Goal: Navigation & Orientation: Find specific page/section

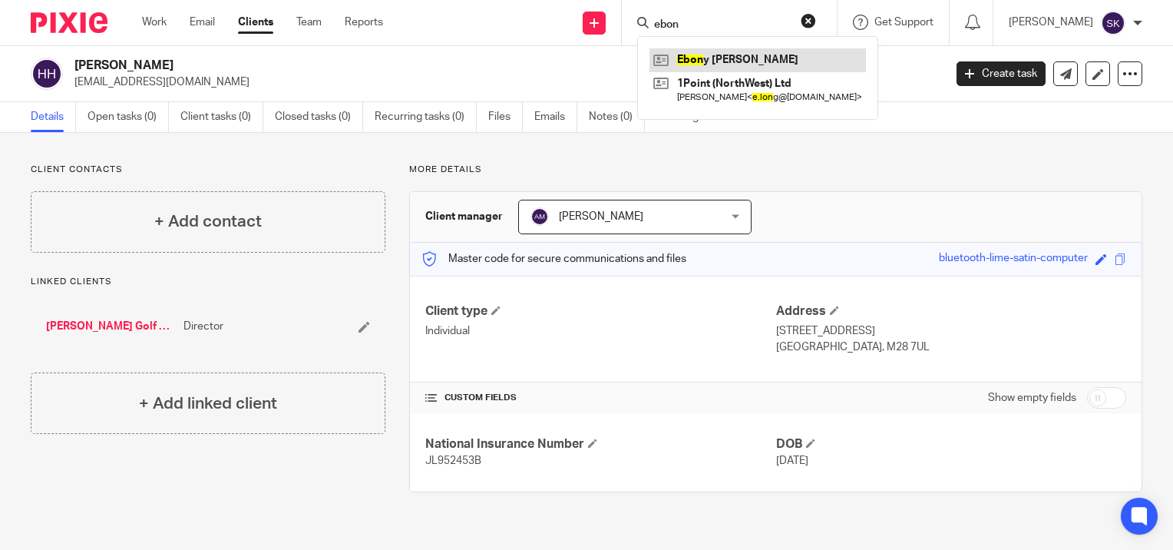
type input "ebon"
click at [721, 63] on link at bounding box center [758, 59] width 217 height 23
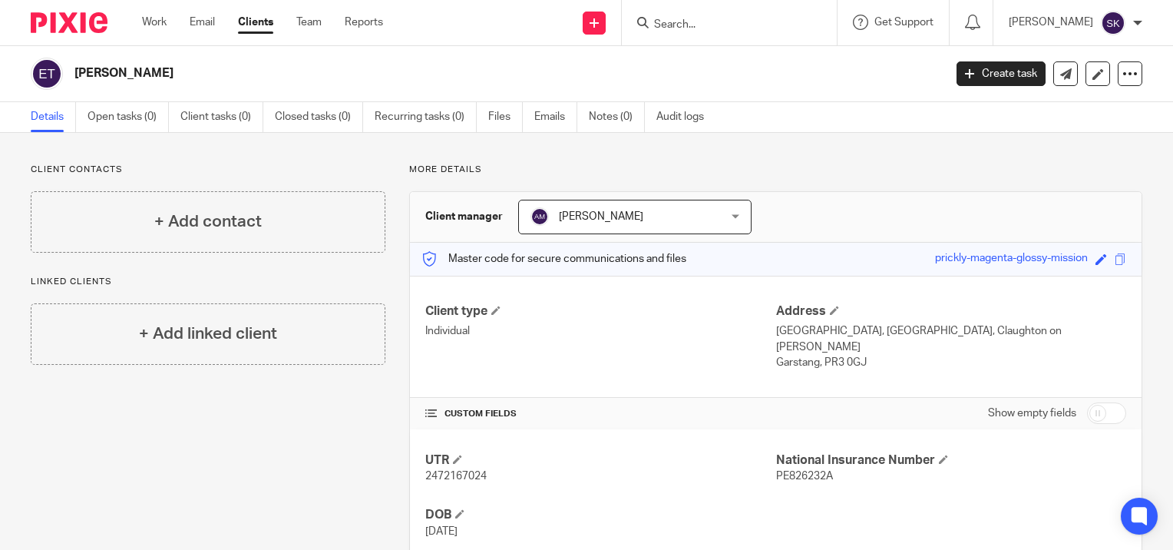
click at [691, 26] on input "Search" at bounding box center [722, 25] width 138 height 14
click button "submit" at bounding box center [0, 0] width 0 height 0
click at [691, 26] on input "[PERSON_NAME]" at bounding box center [722, 25] width 138 height 14
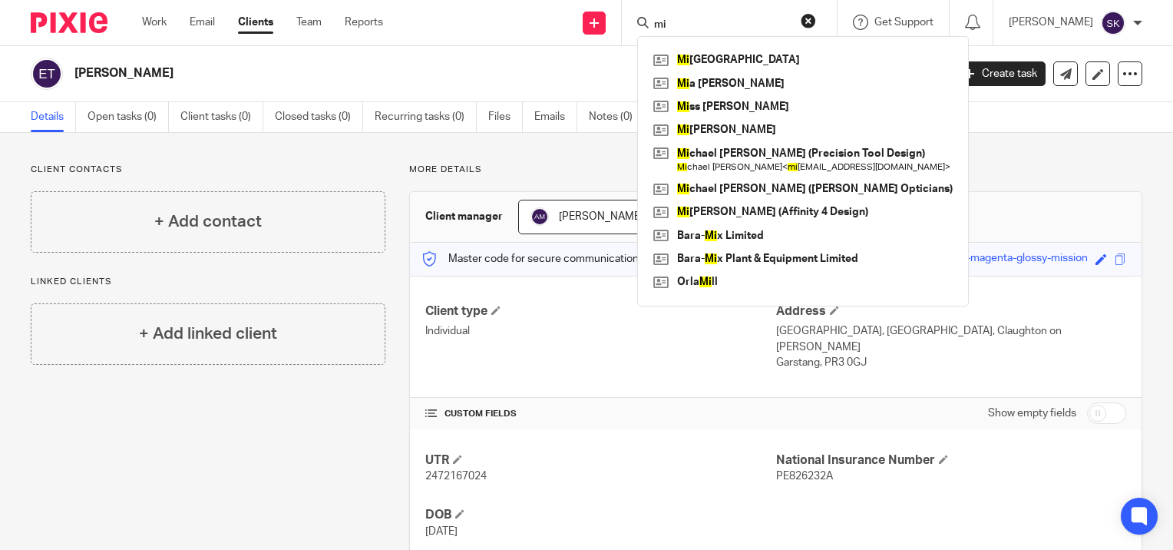
type input "m"
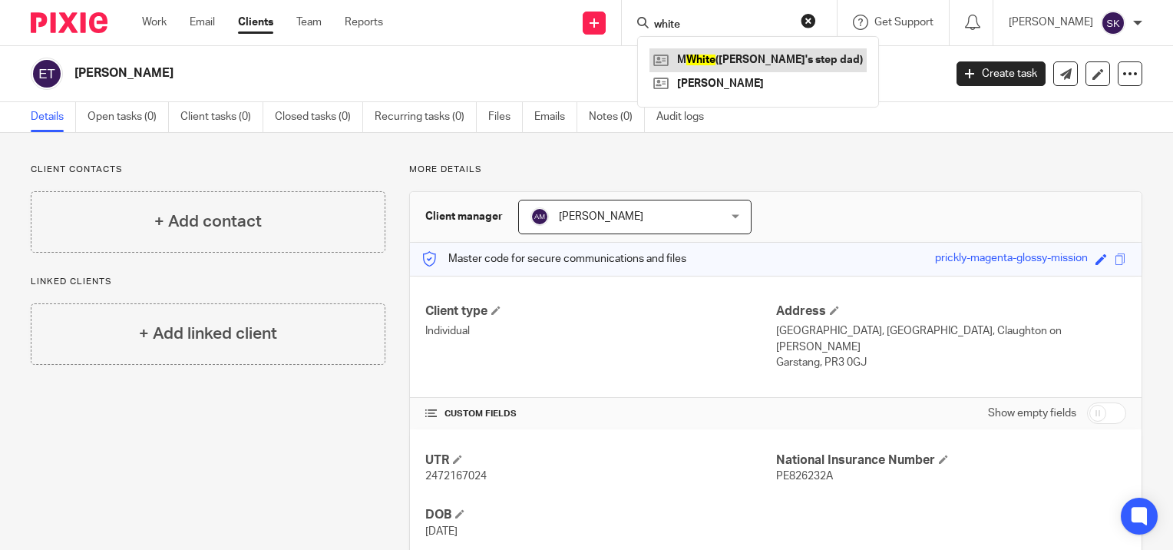
type input "white"
click at [716, 55] on link at bounding box center [758, 59] width 217 height 23
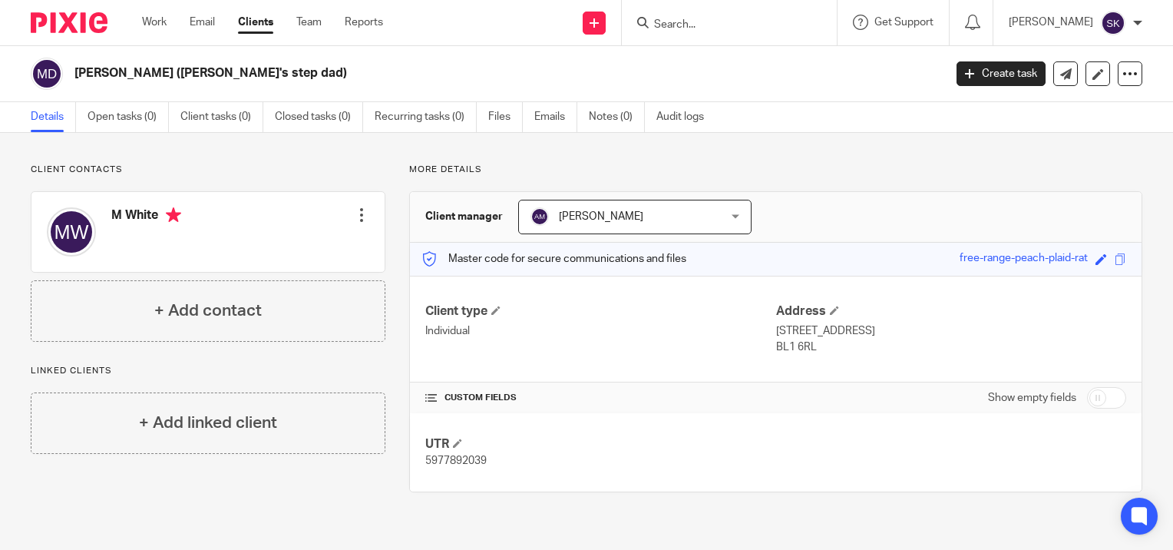
click at [688, 16] on form at bounding box center [735, 22] width 164 height 19
click at [688, 23] on input "Search" at bounding box center [722, 25] width 138 height 14
type input "1 poi"
click at [726, 61] on link at bounding box center [767, 65] width 235 height 35
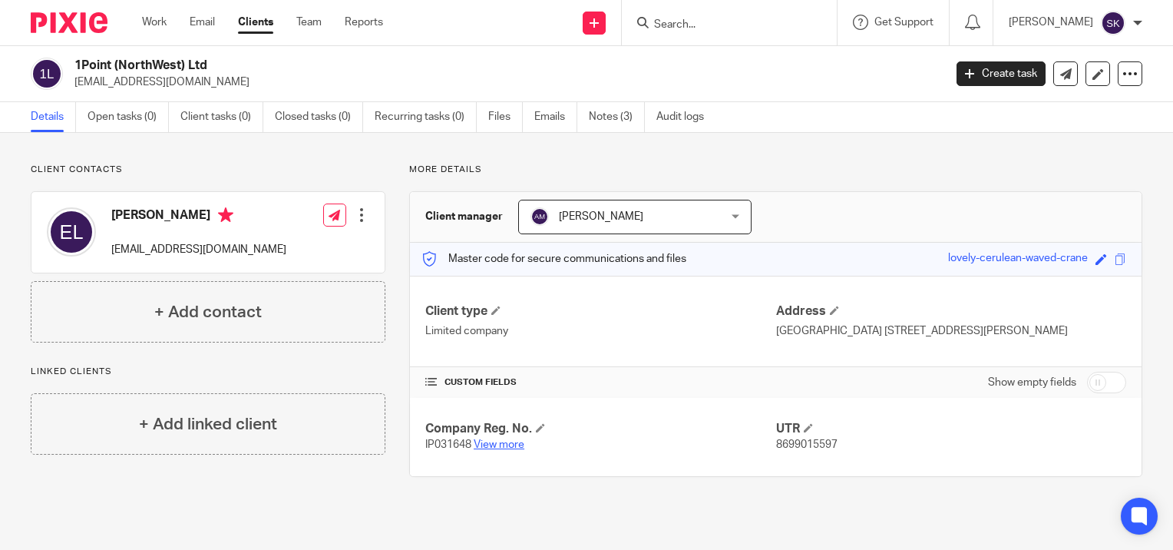
click at [483, 446] on link "View more" at bounding box center [499, 444] width 51 height 11
click at [666, 22] on input "Search" at bounding box center [722, 25] width 138 height 14
type input "3"
click at [697, 55] on link at bounding box center [745, 59] width 190 height 23
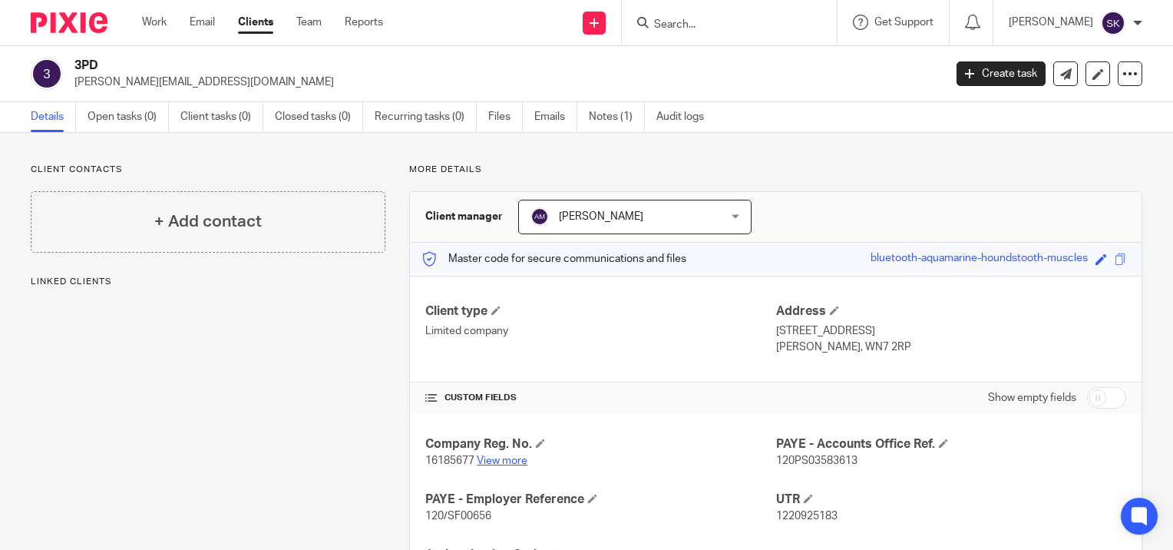
click at [502, 458] on link "View more" at bounding box center [502, 460] width 51 height 11
click at [769, 28] on input "Search" at bounding box center [722, 25] width 138 height 14
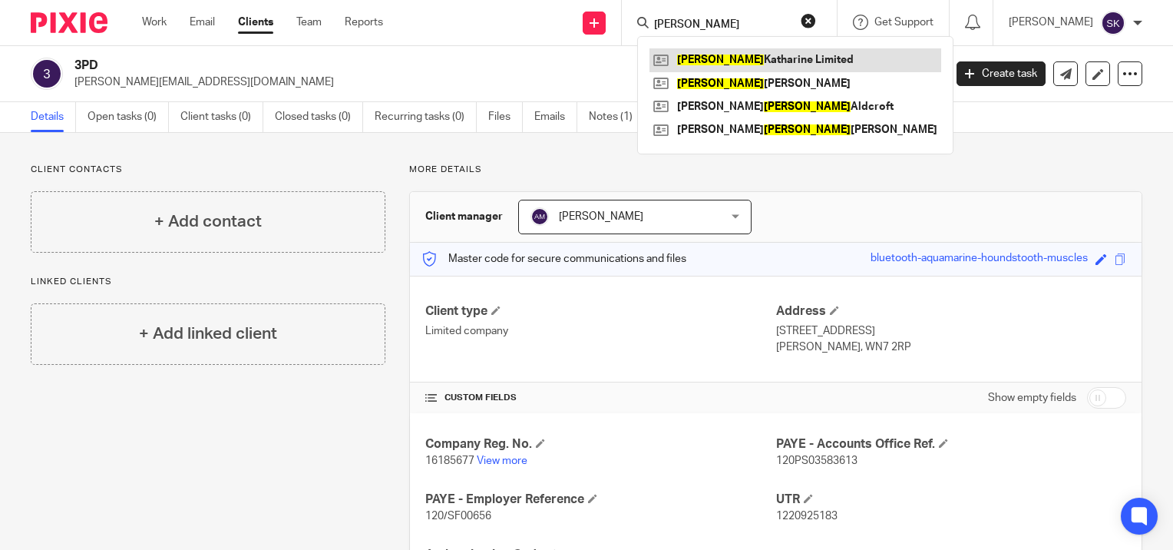
type input "anna"
click at [780, 52] on link at bounding box center [796, 59] width 292 height 23
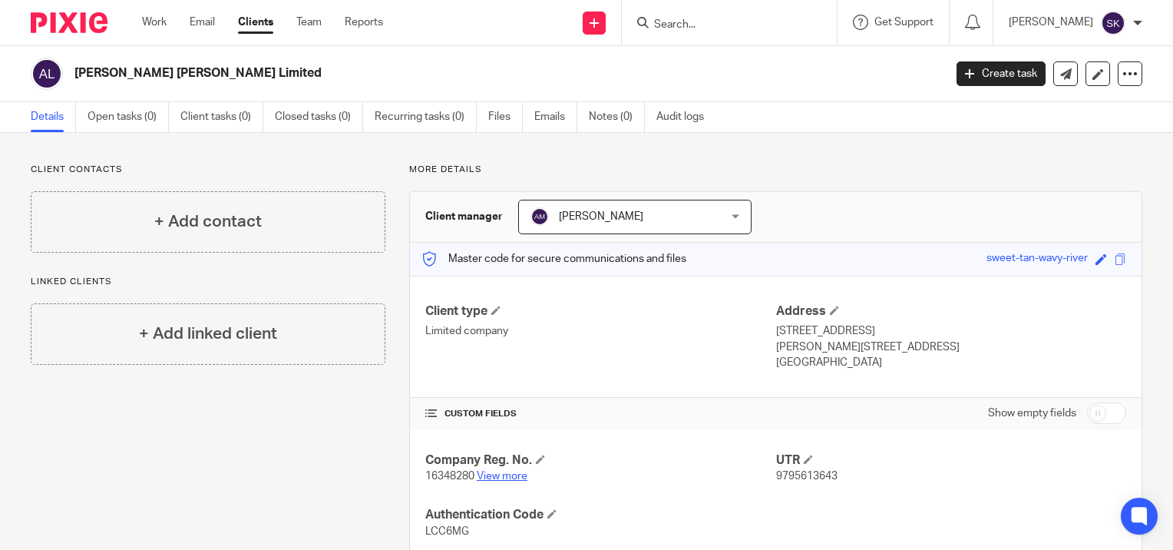
click at [519, 475] on link "View more" at bounding box center [502, 476] width 51 height 11
click at [669, 21] on input "Search" at bounding box center [722, 25] width 138 height 14
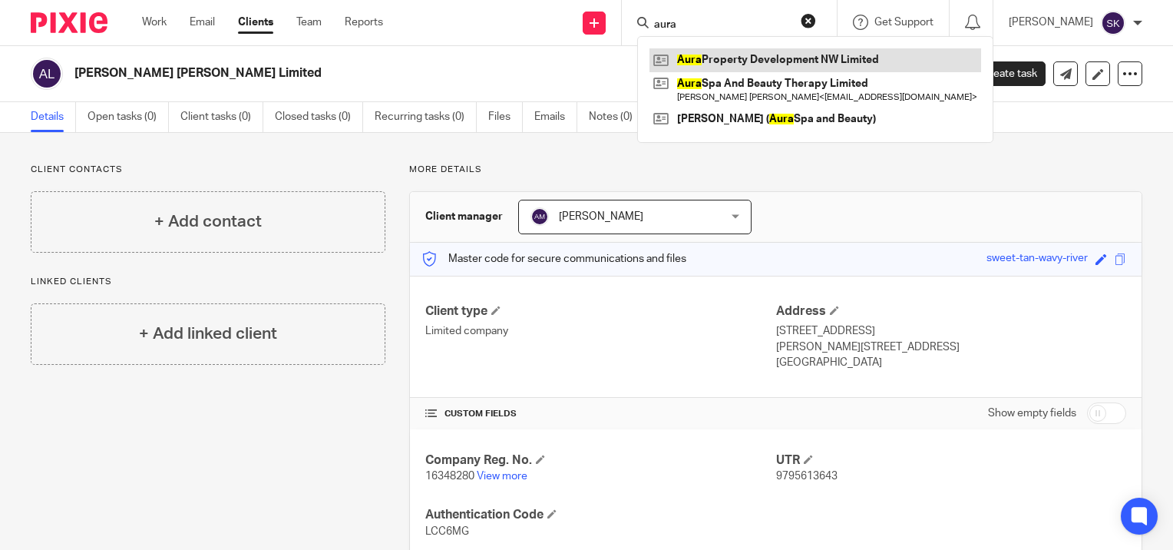
type input "aura"
click at [713, 58] on link at bounding box center [816, 59] width 332 height 23
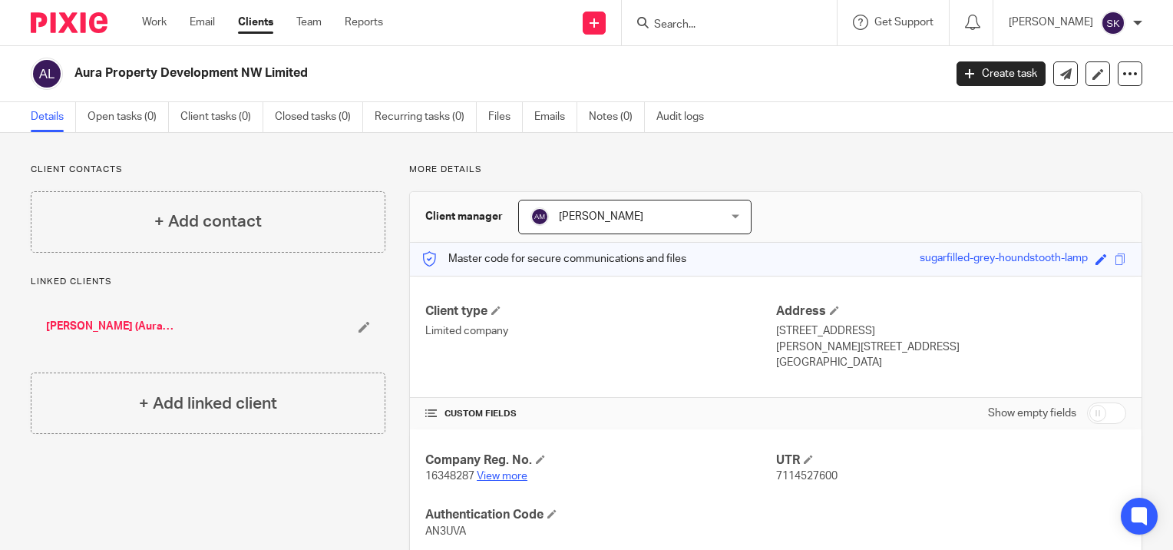
click at [515, 474] on link "View more" at bounding box center [502, 476] width 51 height 11
click at [783, 22] on input "Search" at bounding box center [722, 25] width 138 height 14
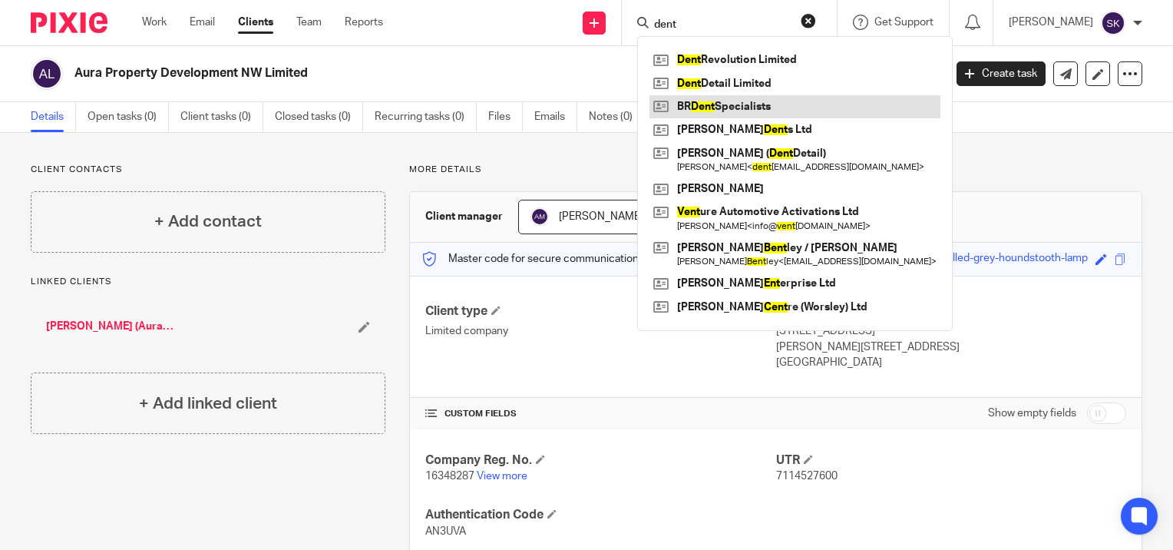
type input "dent"
click at [787, 103] on link at bounding box center [795, 106] width 291 height 23
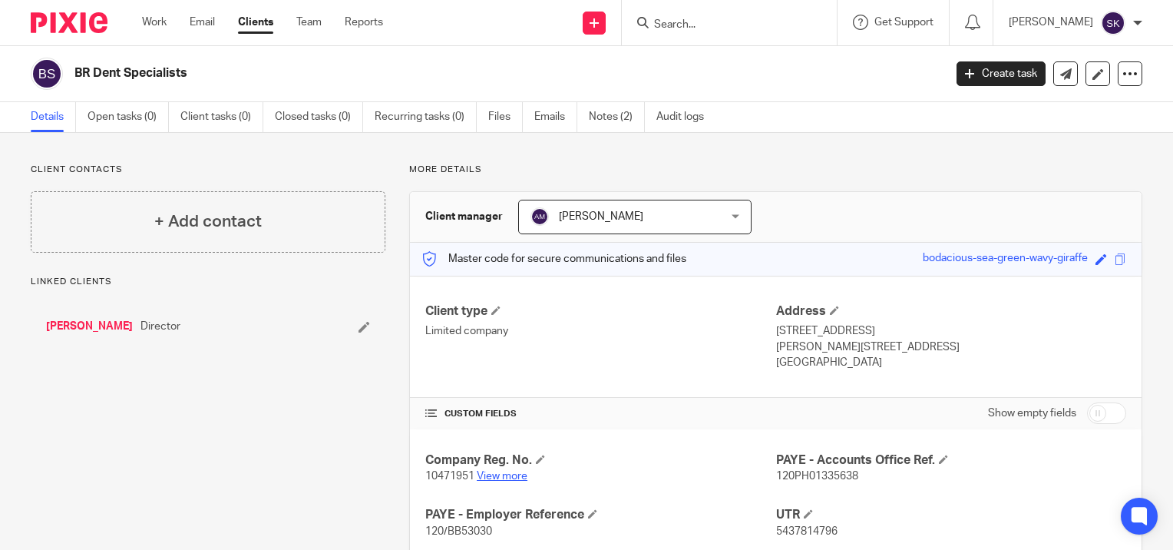
click at [509, 477] on link "View more" at bounding box center [502, 476] width 51 height 11
click at [725, 25] on input "Search" at bounding box center [722, 25] width 138 height 14
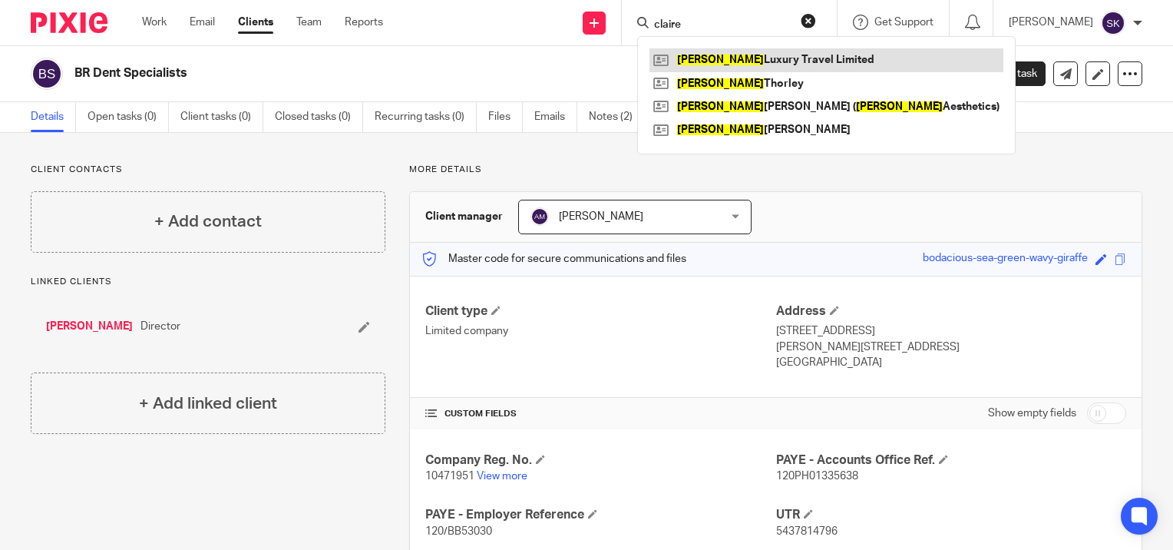
type input "claire"
click at [740, 53] on link at bounding box center [827, 59] width 354 height 23
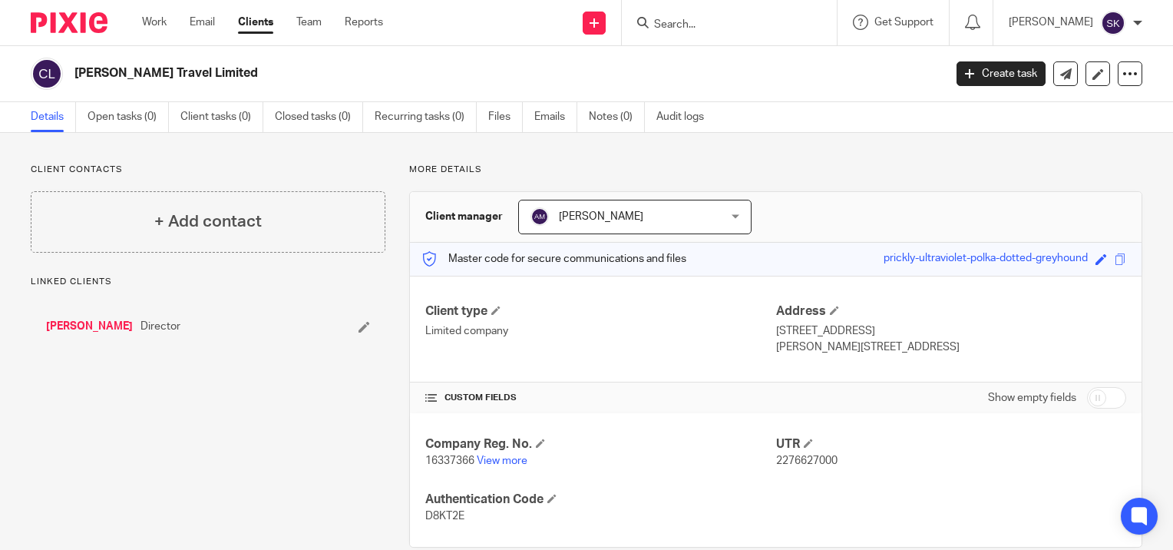
click at [526, 458] on p "16337366 View more" at bounding box center [600, 460] width 350 height 15
click at [518, 457] on link "View more" at bounding box center [502, 460] width 51 height 11
click at [684, 28] on input "Search" at bounding box center [722, 25] width 138 height 14
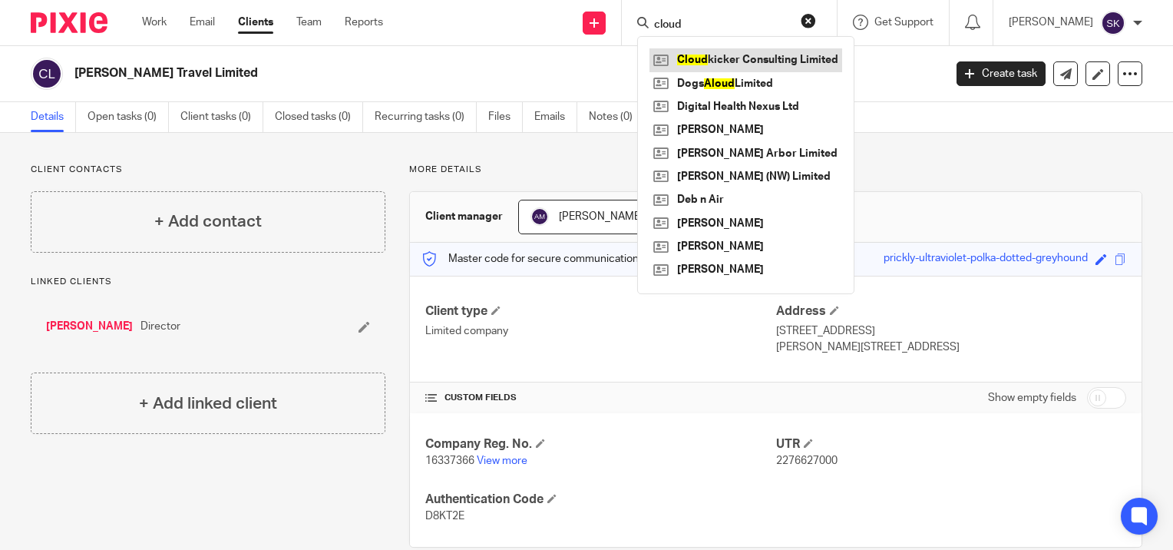
type input "cloud"
click at [706, 56] on link at bounding box center [746, 59] width 193 height 23
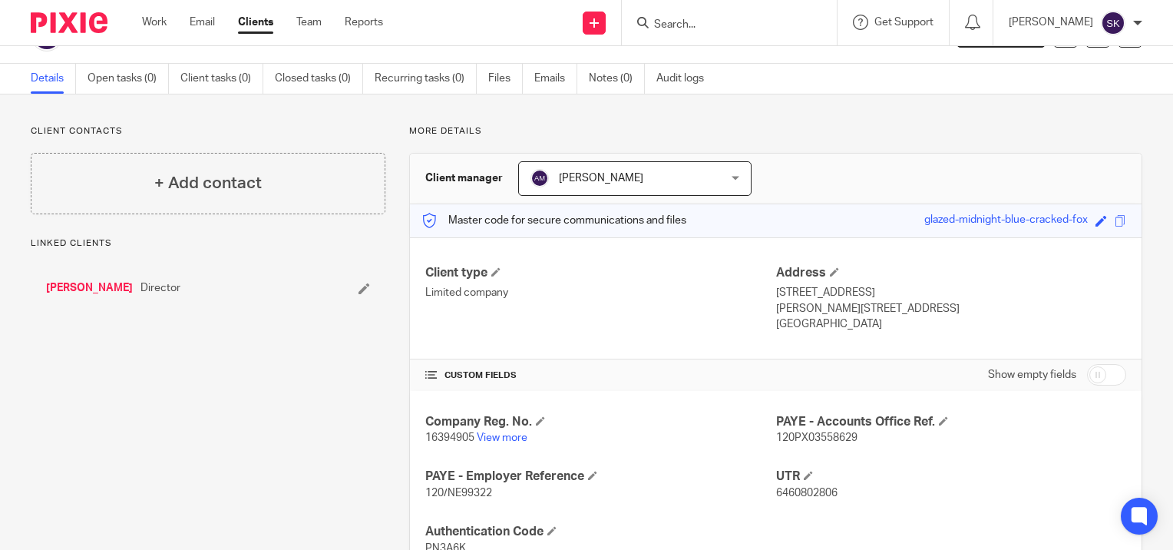
scroll to position [39, 0]
click at [505, 435] on link "View more" at bounding box center [502, 437] width 51 height 11
click at [759, 25] on input "Search" at bounding box center [722, 25] width 138 height 14
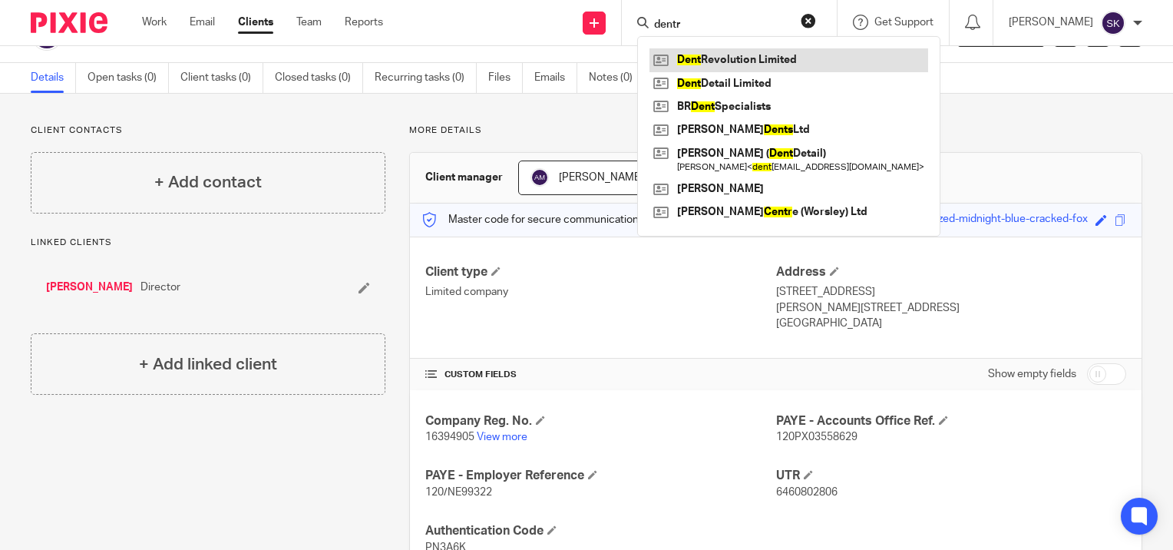
type input "dentr"
click at [768, 50] on link at bounding box center [789, 59] width 279 height 23
click at [769, 61] on link at bounding box center [789, 59] width 279 height 23
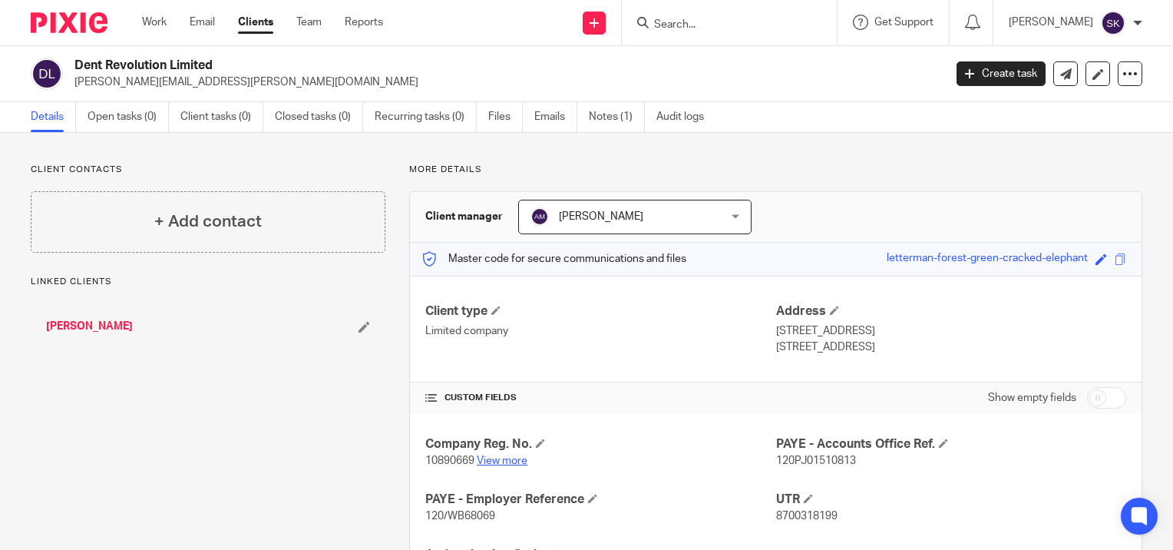
click at [507, 460] on link "View more" at bounding box center [502, 460] width 51 height 11
click at [680, 20] on input "Search" at bounding box center [722, 25] width 138 height 14
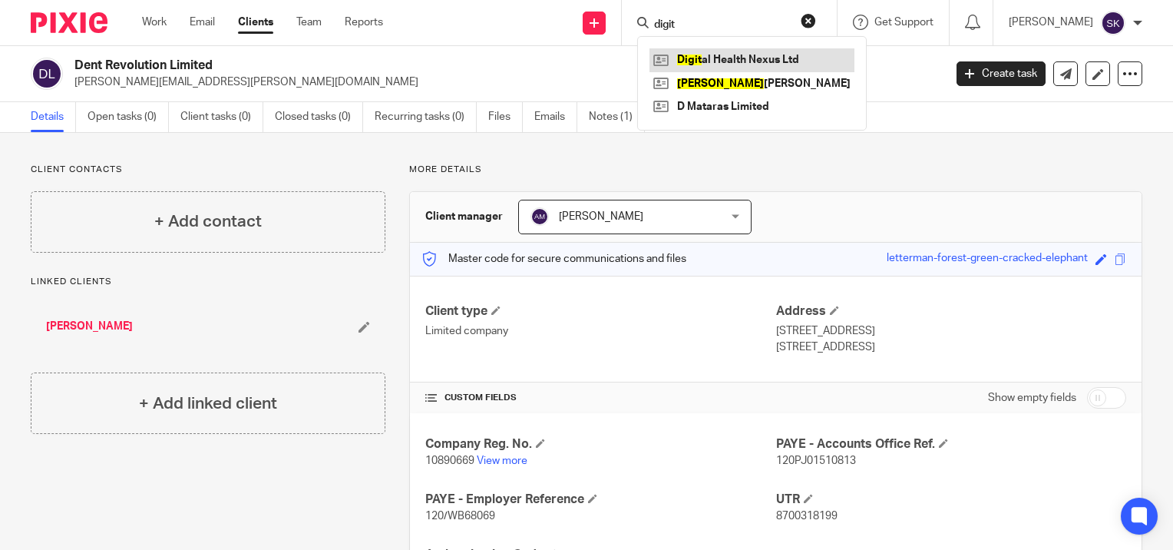
type input "digit"
click at [748, 61] on link at bounding box center [752, 59] width 205 height 23
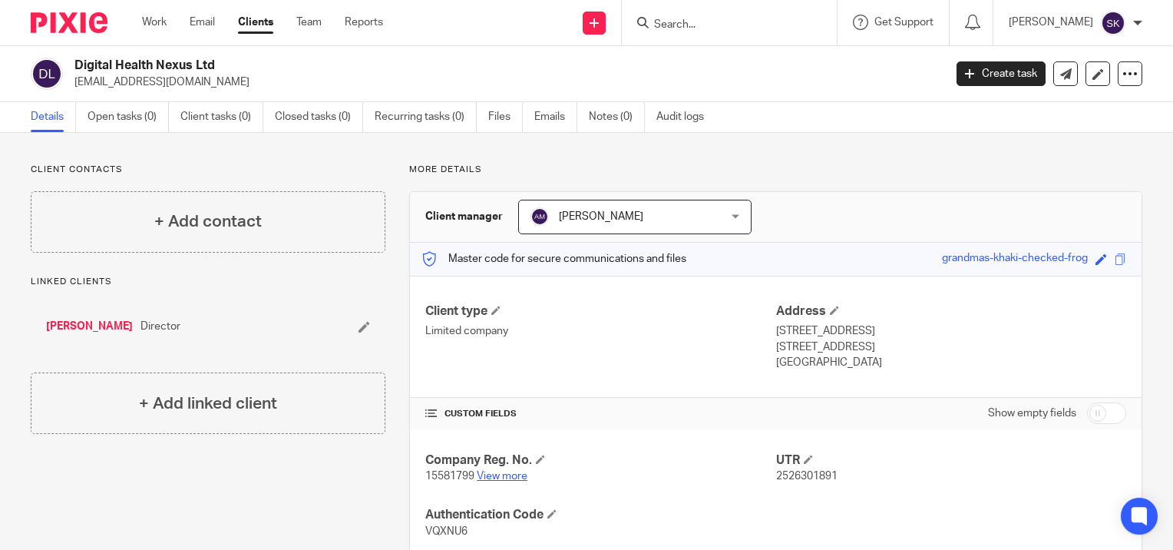
click at [510, 477] on link "View more" at bounding box center [502, 476] width 51 height 11
click at [740, 22] on input "Search" at bounding box center [722, 25] width 138 height 14
type input "gnt"
click at [759, 55] on link at bounding box center [770, 59] width 241 height 23
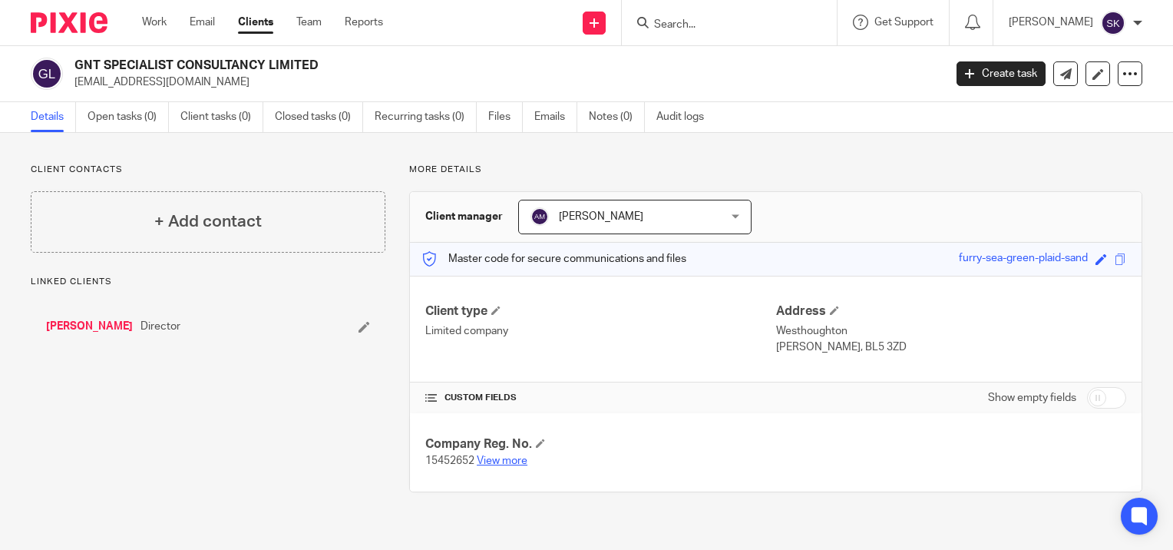
click at [498, 458] on link "View more" at bounding box center [502, 460] width 51 height 11
click at [694, 26] on input "Search" at bounding box center [722, 25] width 138 height 14
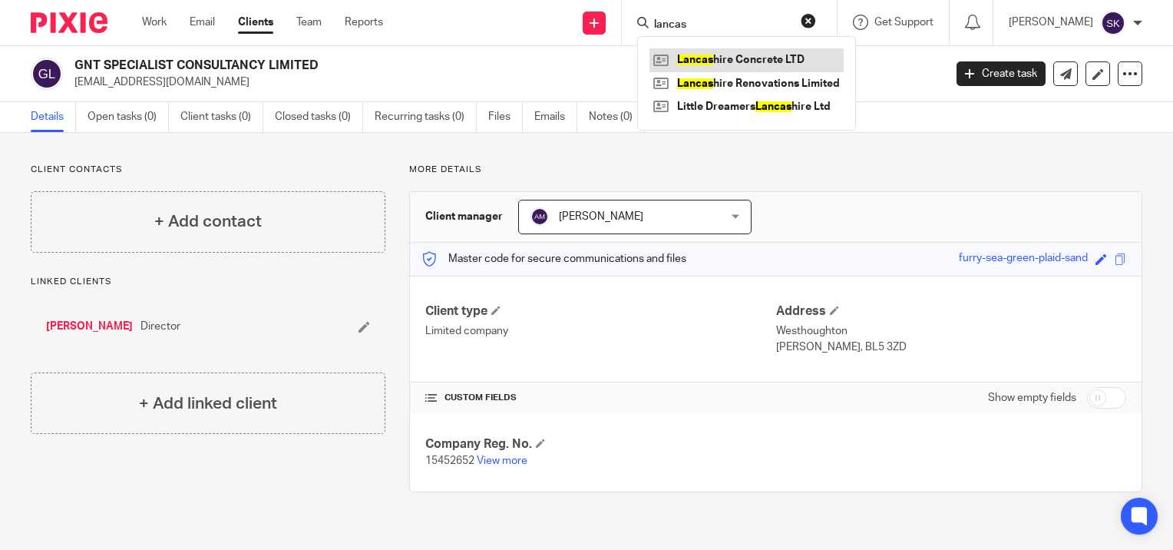
type input "lancas"
click at [725, 55] on link at bounding box center [747, 59] width 194 height 23
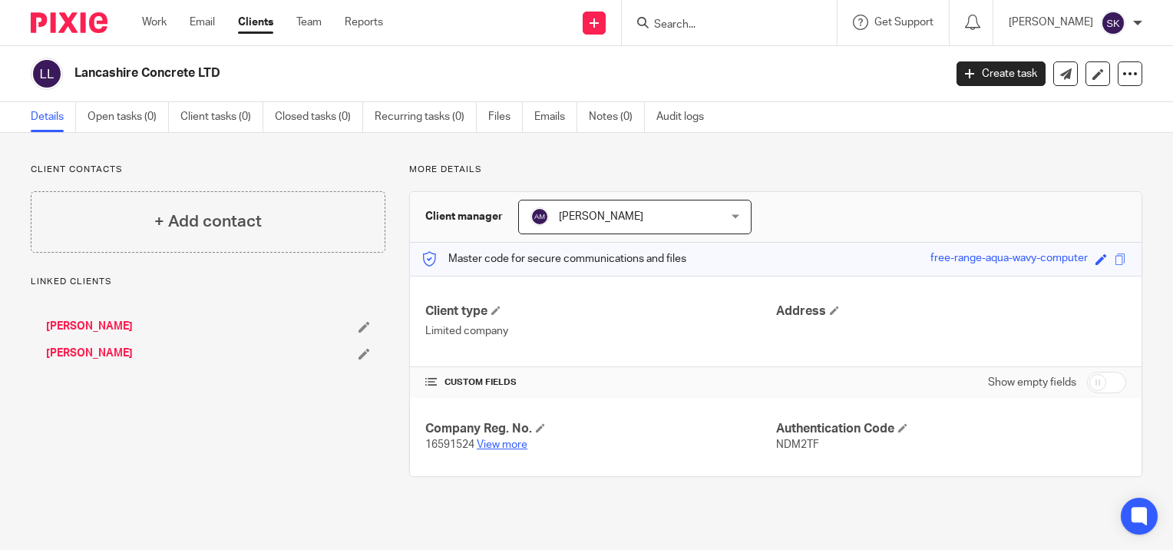
click at [504, 440] on link "View more" at bounding box center [502, 444] width 51 height 11
click at [677, 23] on input "Search" at bounding box center [722, 25] width 138 height 14
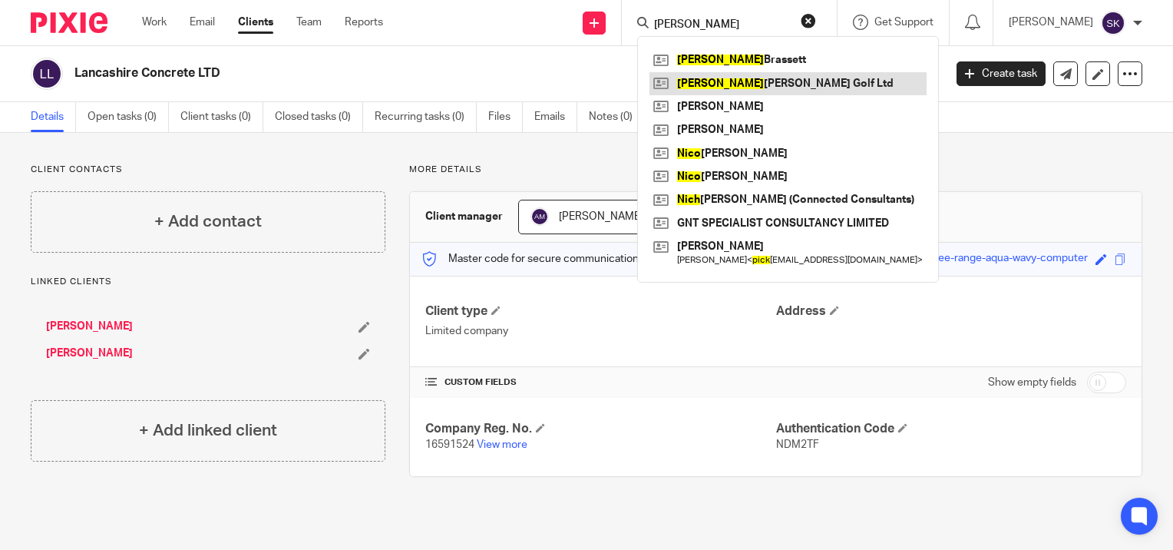
type input "nick"
click at [759, 81] on link at bounding box center [788, 83] width 277 height 23
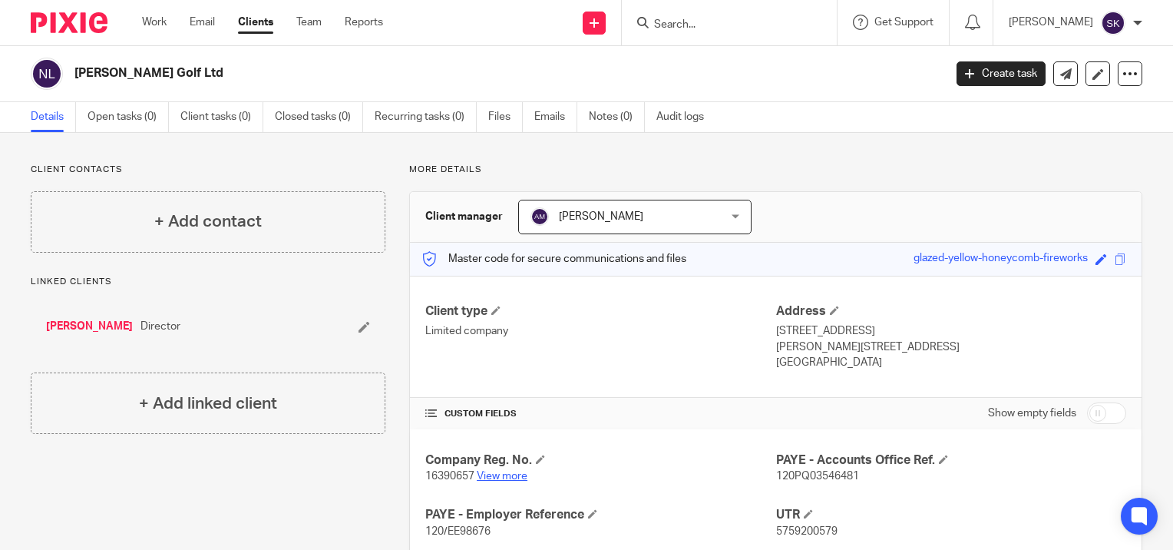
click at [511, 479] on link "View more" at bounding box center [502, 476] width 51 height 11
click at [670, 19] on input "Search" at bounding box center [722, 25] width 138 height 14
type input "sleek"
click at [697, 55] on link at bounding box center [745, 59] width 190 height 23
click at [506, 474] on link "View more" at bounding box center [502, 476] width 51 height 11
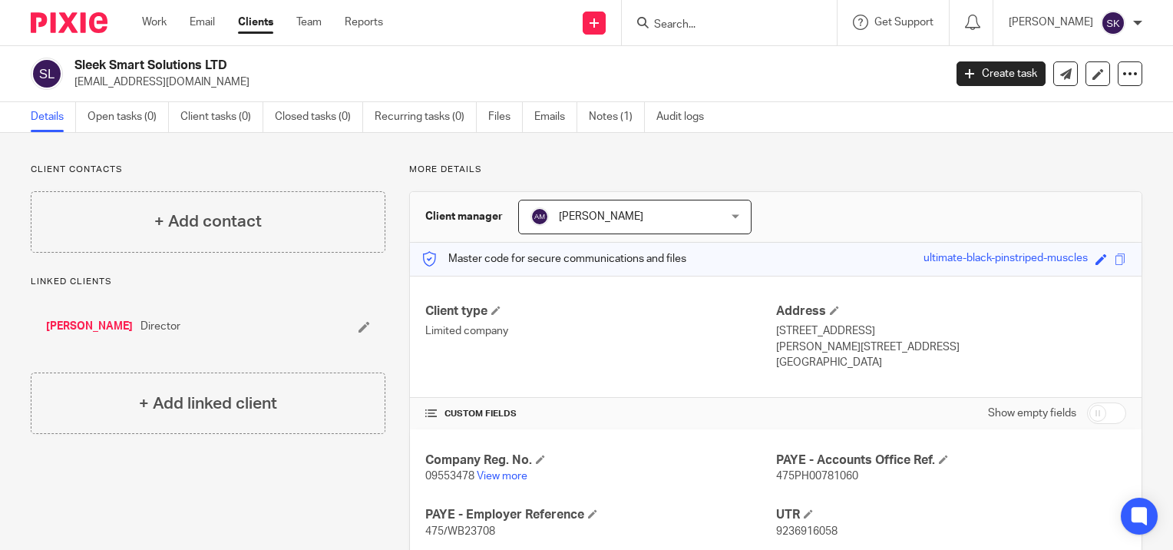
click at [786, 29] on input "Search" at bounding box center [722, 25] width 138 height 14
type input "the era"
click at [780, 56] on link at bounding box center [752, 59] width 204 height 23
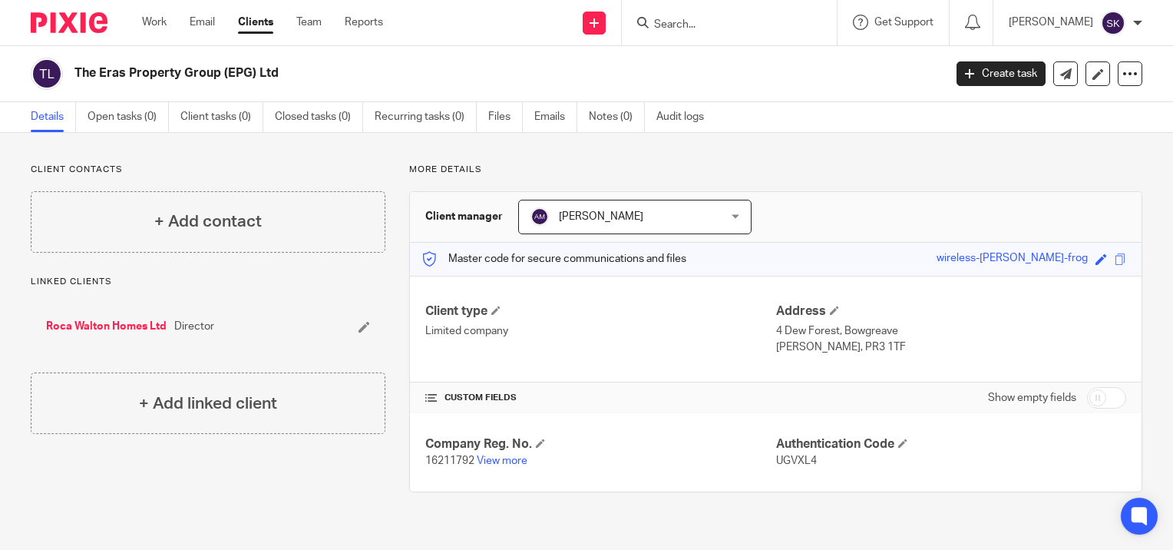
click at [746, 28] on input "Search" at bounding box center [722, 25] width 138 height 14
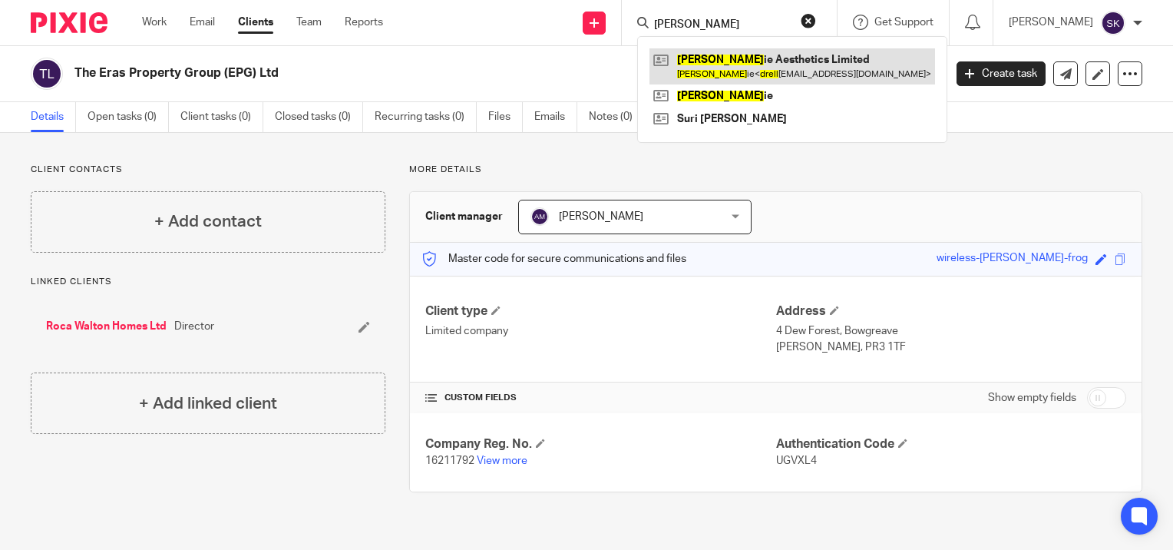
type input "[PERSON_NAME]"
click at [727, 71] on link at bounding box center [793, 65] width 286 height 35
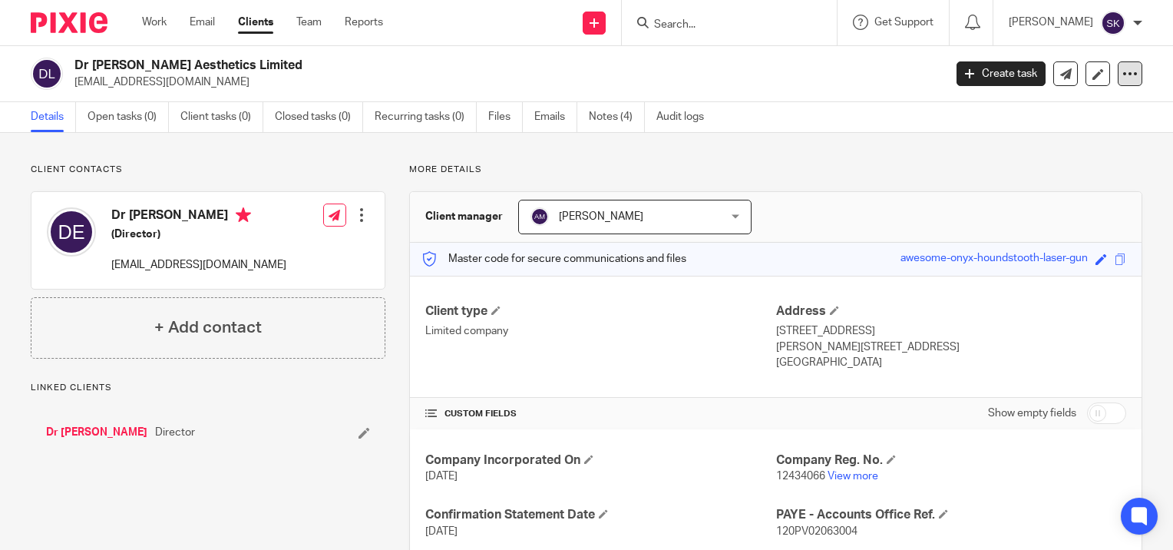
click at [1123, 70] on icon at bounding box center [1130, 73] width 15 height 15
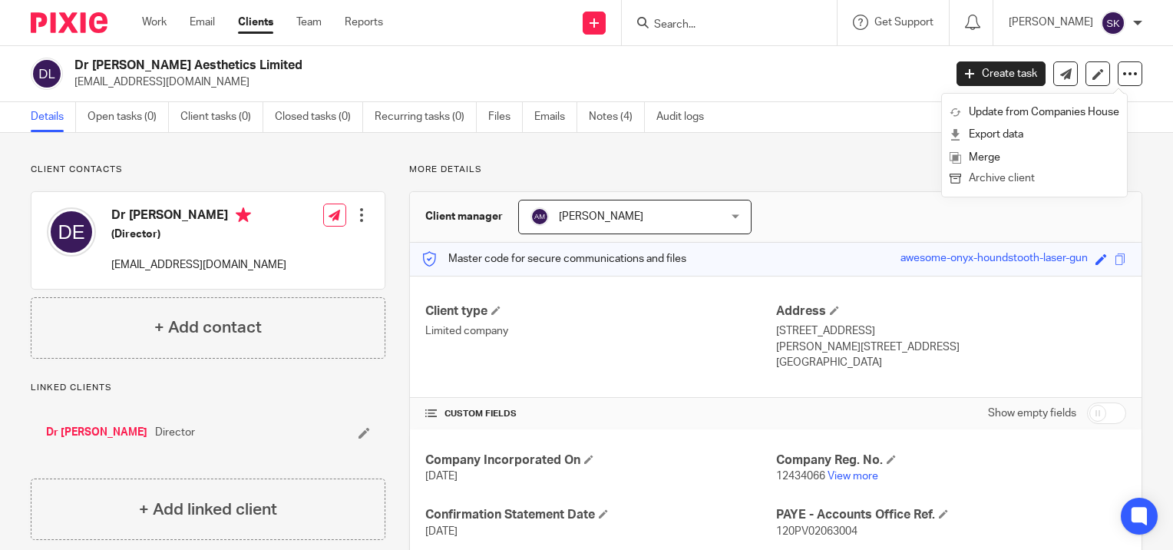
click at [1034, 181] on button "Archive client" at bounding box center [1035, 179] width 170 height 20
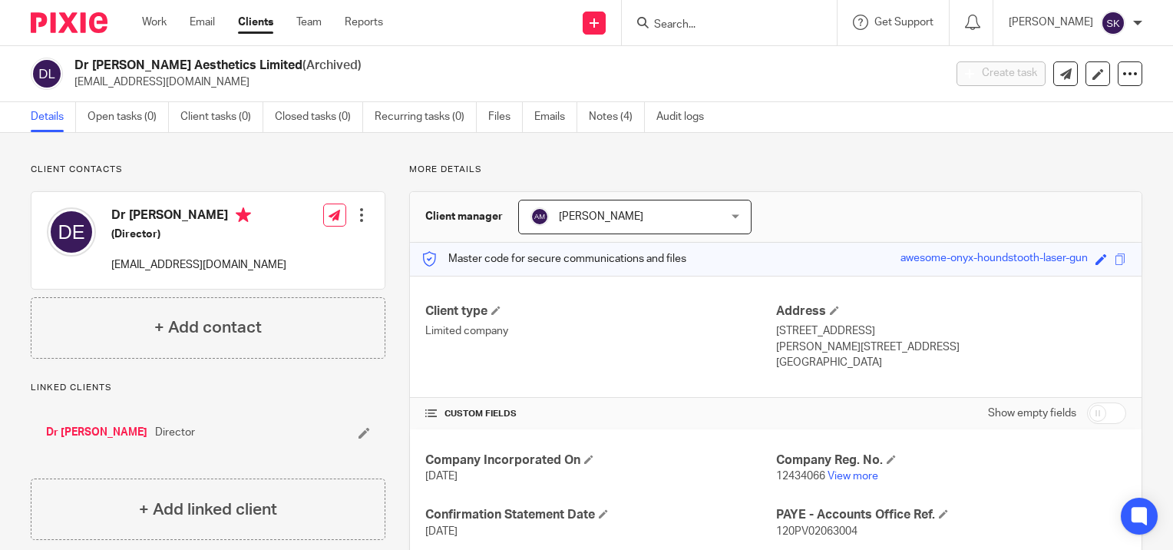
click at [680, 22] on input "Search" at bounding box center [722, 25] width 138 height 14
click at [681, 23] on input "Search" at bounding box center [722, 25] width 138 height 14
type input "the er"
click at [729, 68] on link at bounding box center [752, 59] width 204 height 23
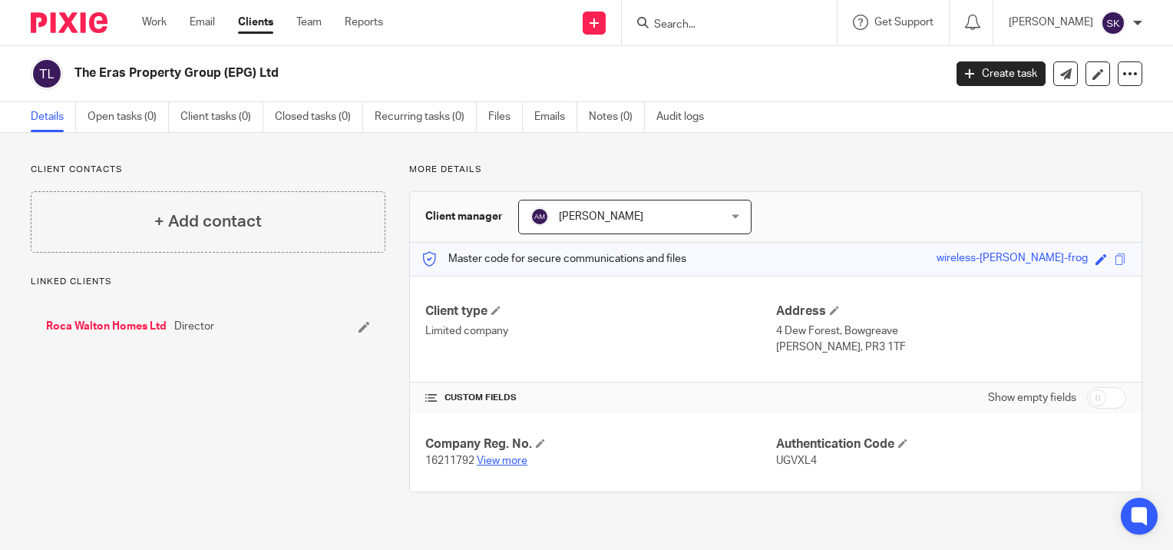
click at [511, 461] on link "View more" at bounding box center [502, 460] width 51 height 11
click at [678, 23] on input "Search" at bounding box center [722, 25] width 138 height 14
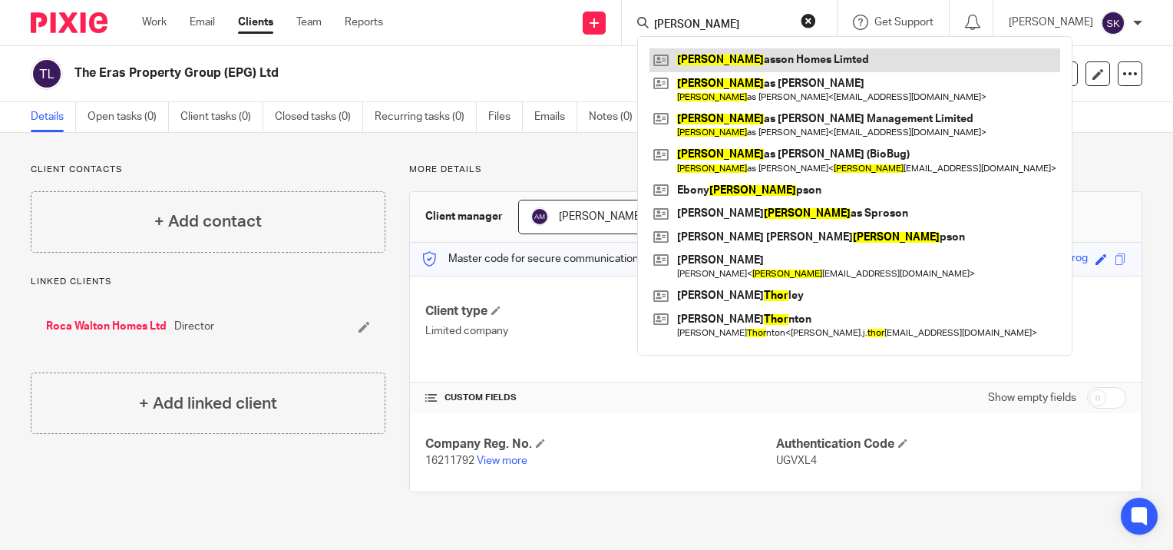
type input "thom"
click at [703, 55] on link at bounding box center [855, 59] width 411 height 23
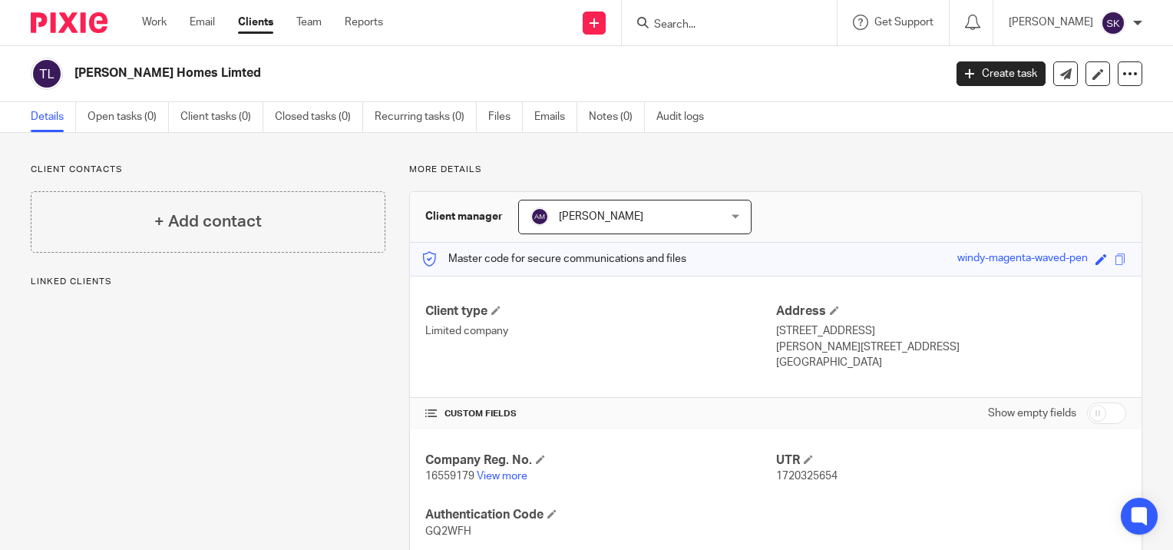
scroll to position [43, 0]
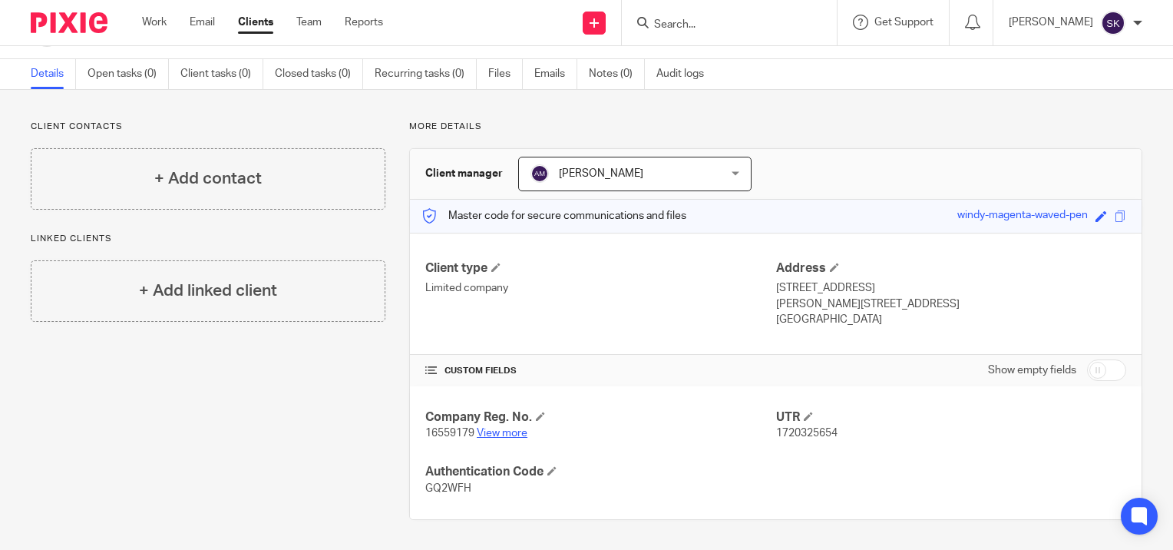
click at [515, 432] on link "View more" at bounding box center [502, 433] width 51 height 11
click at [690, 30] on input "Search" at bounding box center [722, 25] width 138 height 14
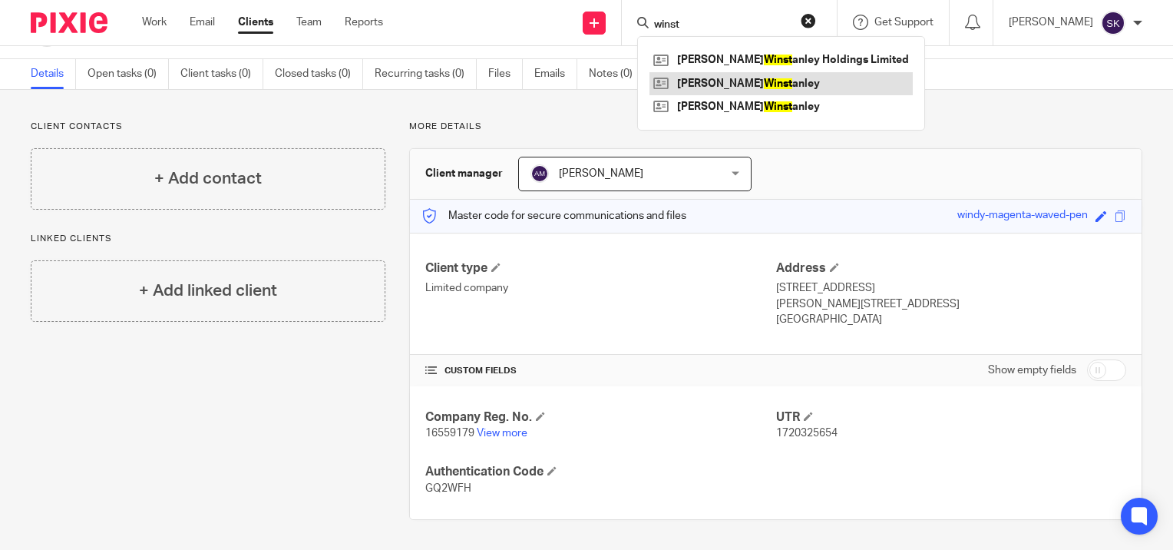
type input "winst"
click at [718, 79] on link at bounding box center [781, 83] width 263 height 23
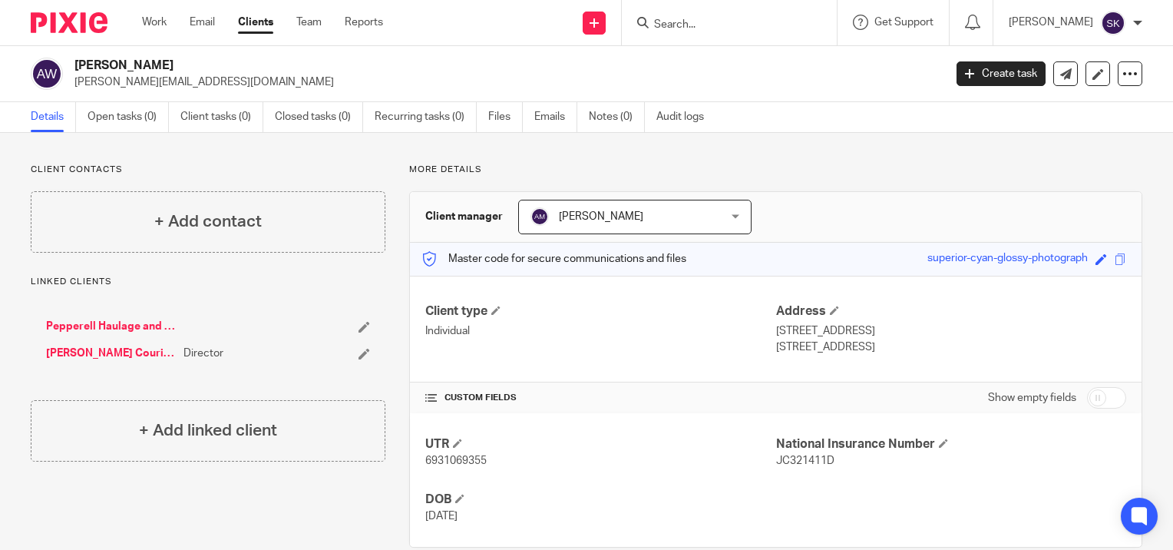
click at [689, 19] on input "Search" at bounding box center [722, 25] width 138 height 14
click at [776, 25] on input "Search" at bounding box center [722, 25] width 138 height 14
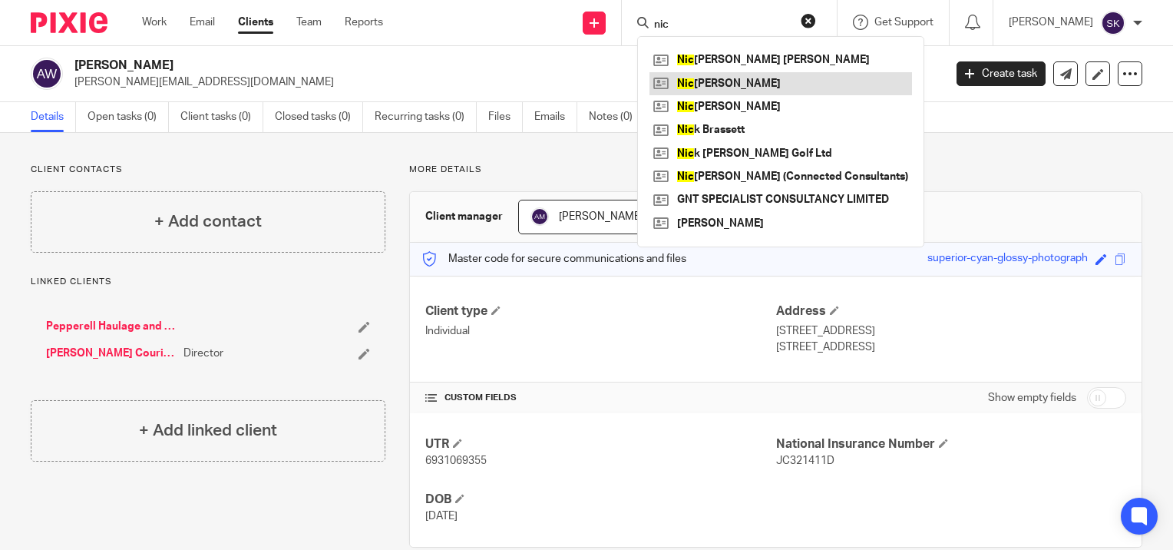
type input "nic"
click at [731, 88] on link at bounding box center [781, 83] width 263 height 23
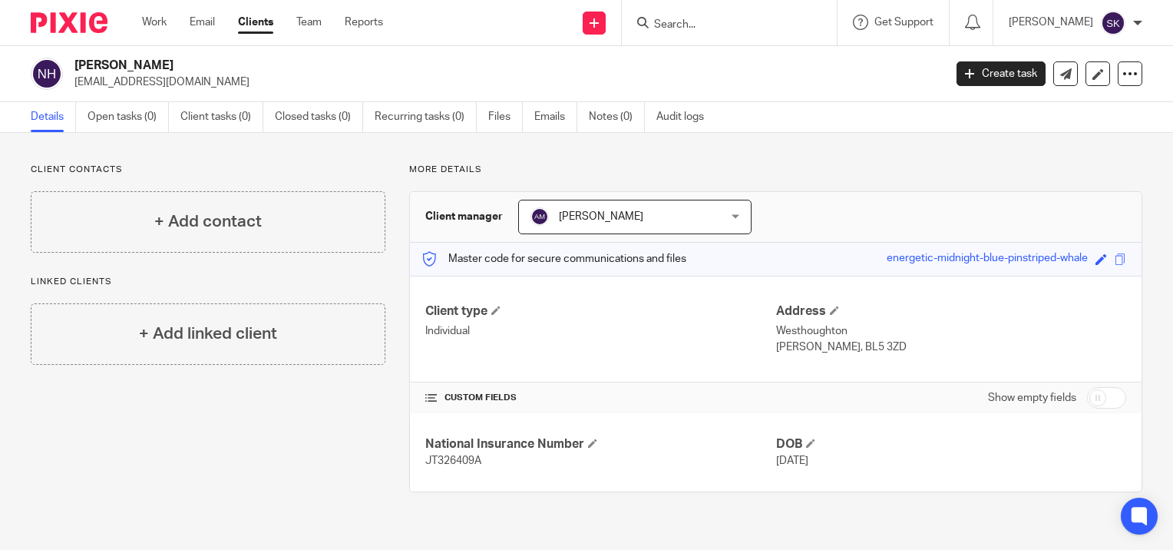
click at [746, 24] on input "Search" at bounding box center [722, 25] width 138 height 14
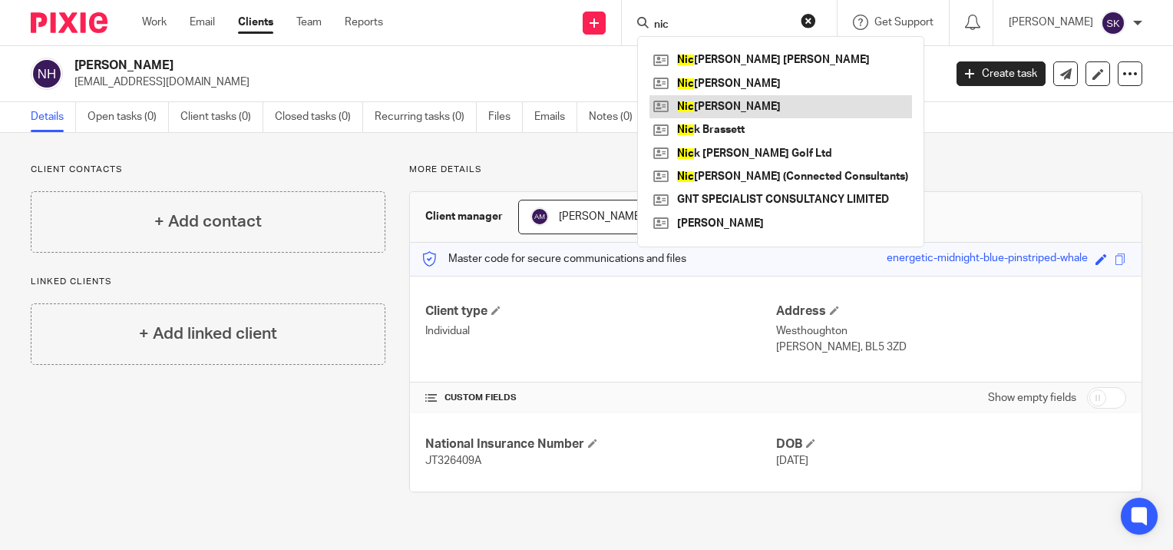
type input "nic"
click at [762, 100] on link at bounding box center [781, 106] width 263 height 23
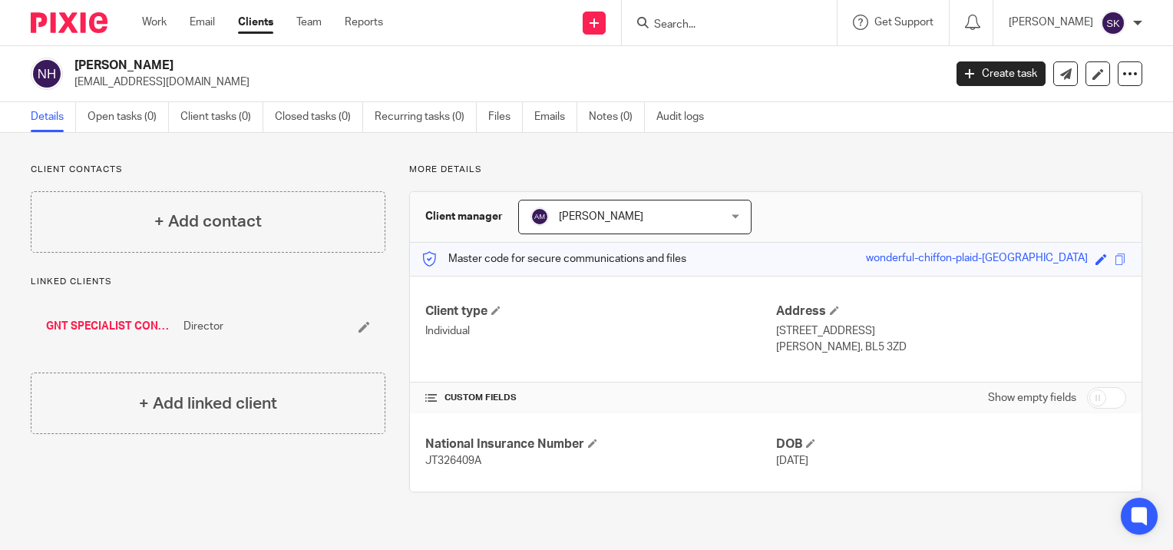
click at [708, 25] on input "Search" at bounding box center [722, 25] width 138 height 14
type input "m"
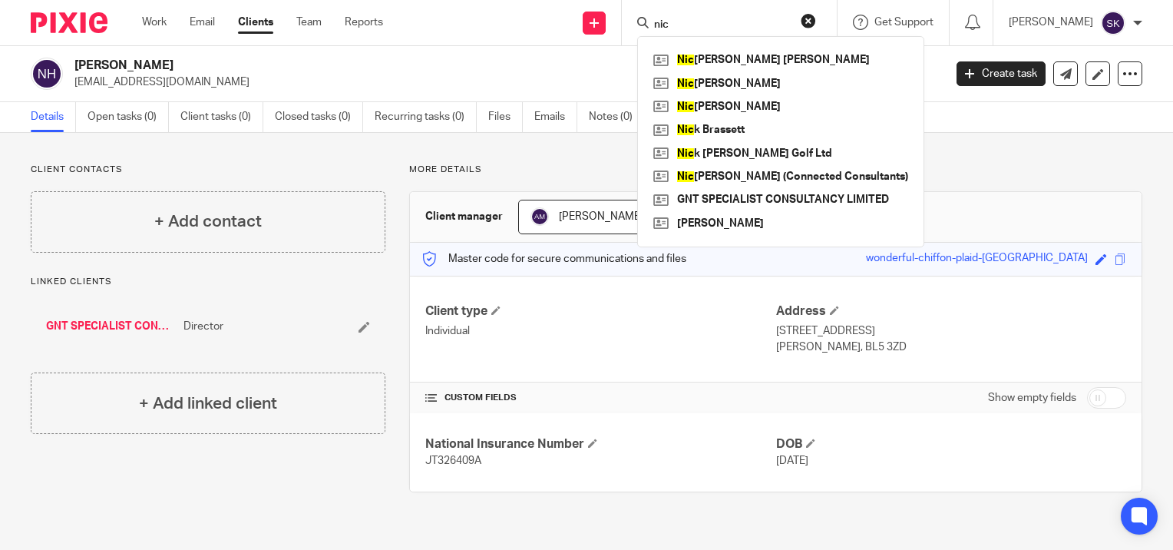
type input "nic"
click at [150, 329] on link "GNT SPECIALIST CONSULTANCY LIMITED" at bounding box center [111, 326] width 130 height 15
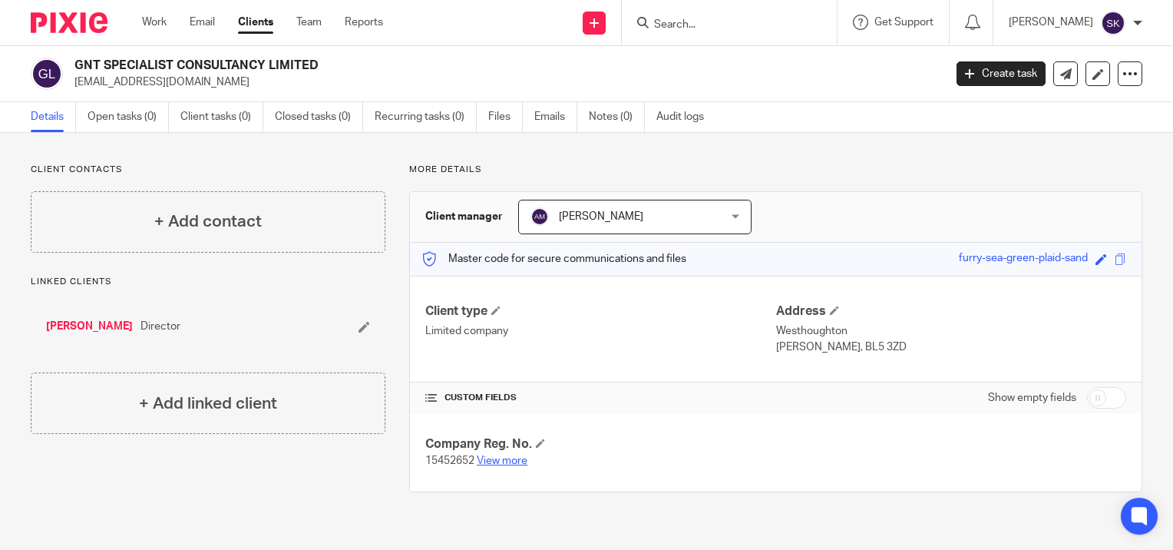
click at [508, 460] on link "View more" at bounding box center [502, 460] width 51 height 11
